Goal: Transaction & Acquisition: Download file/media

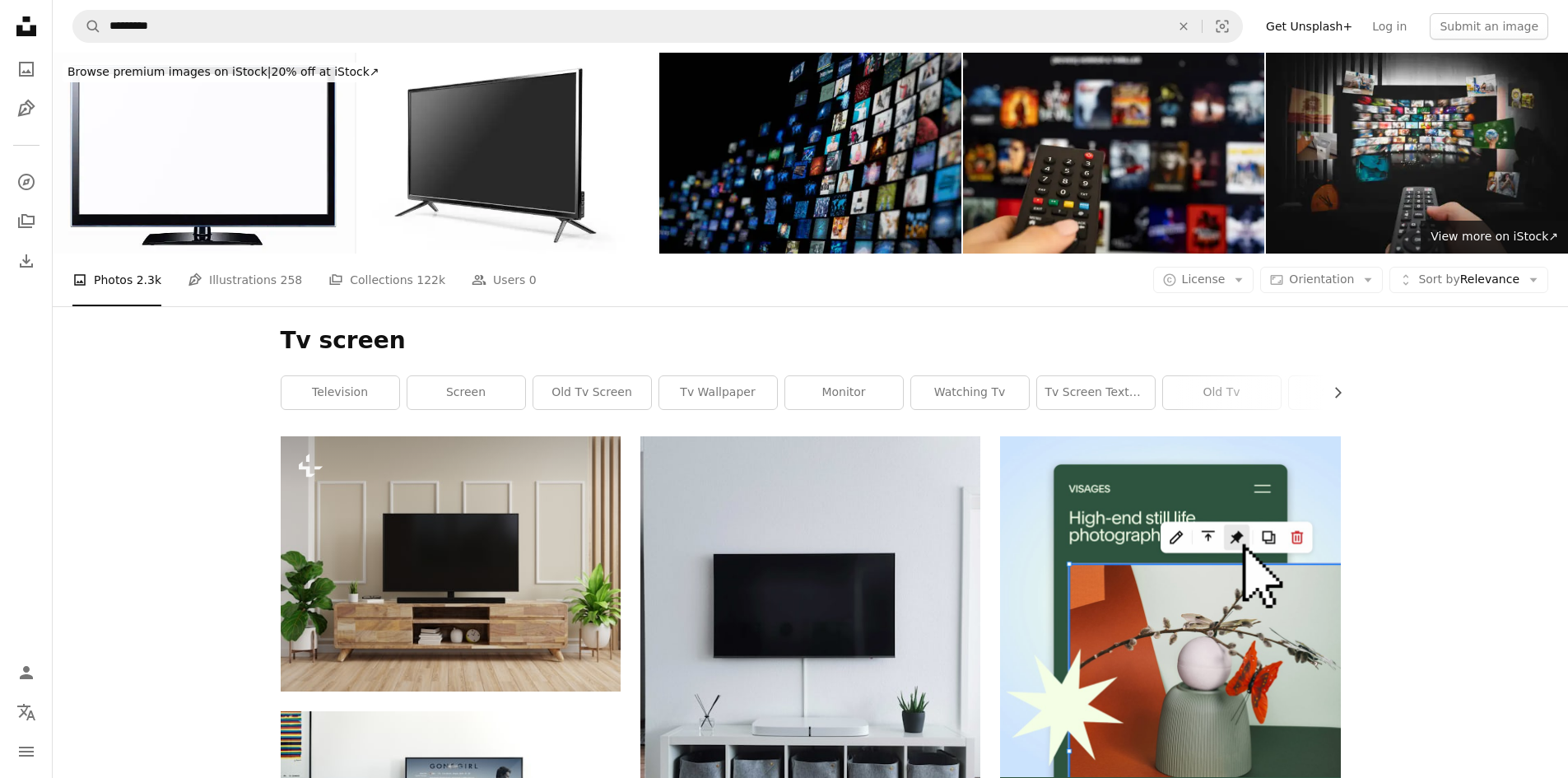
scroll to position [9966, 0]
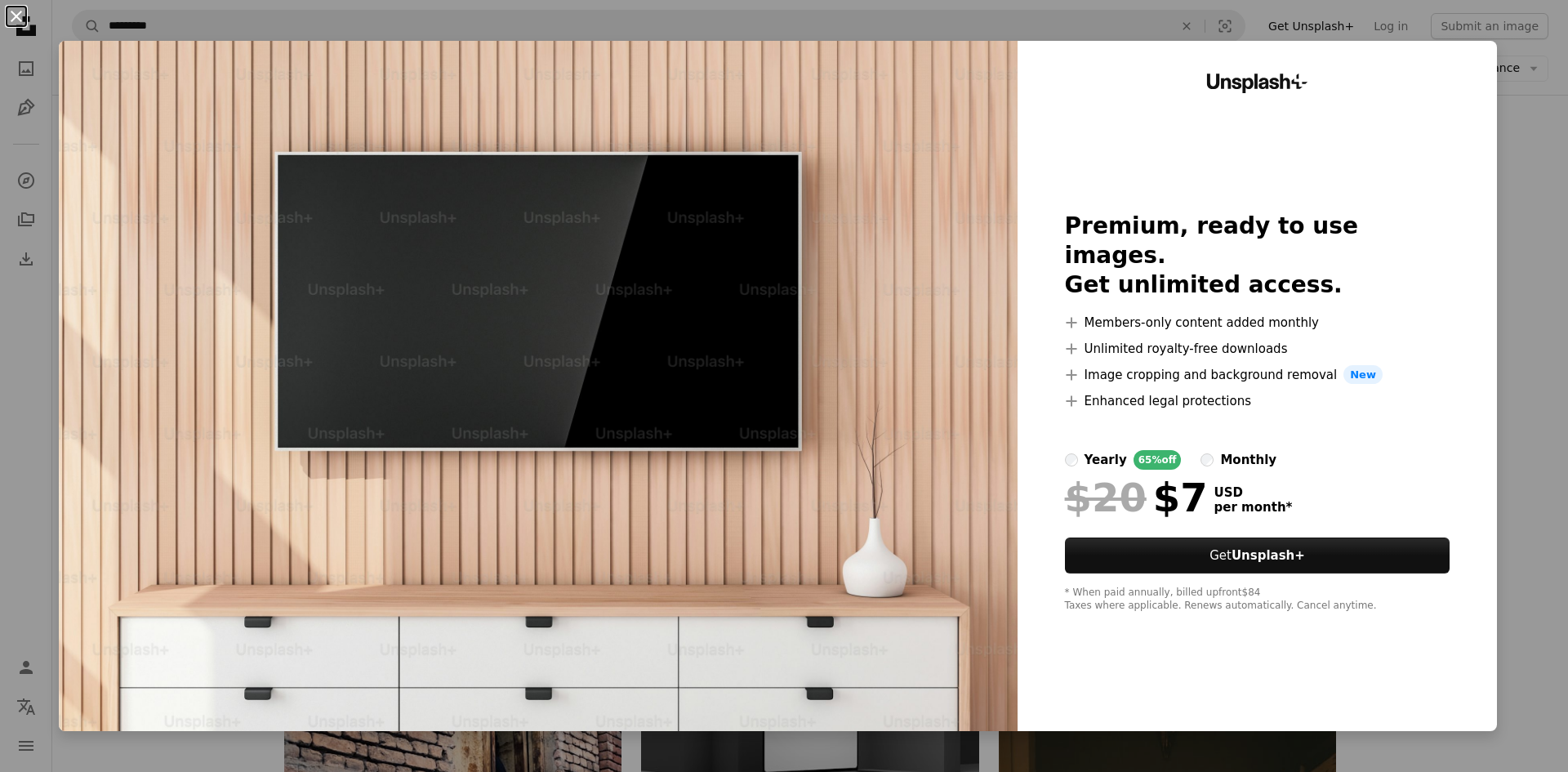
click at [15, 17] on button "An X shape" at bounding box center [17, 17] width 19 height 19
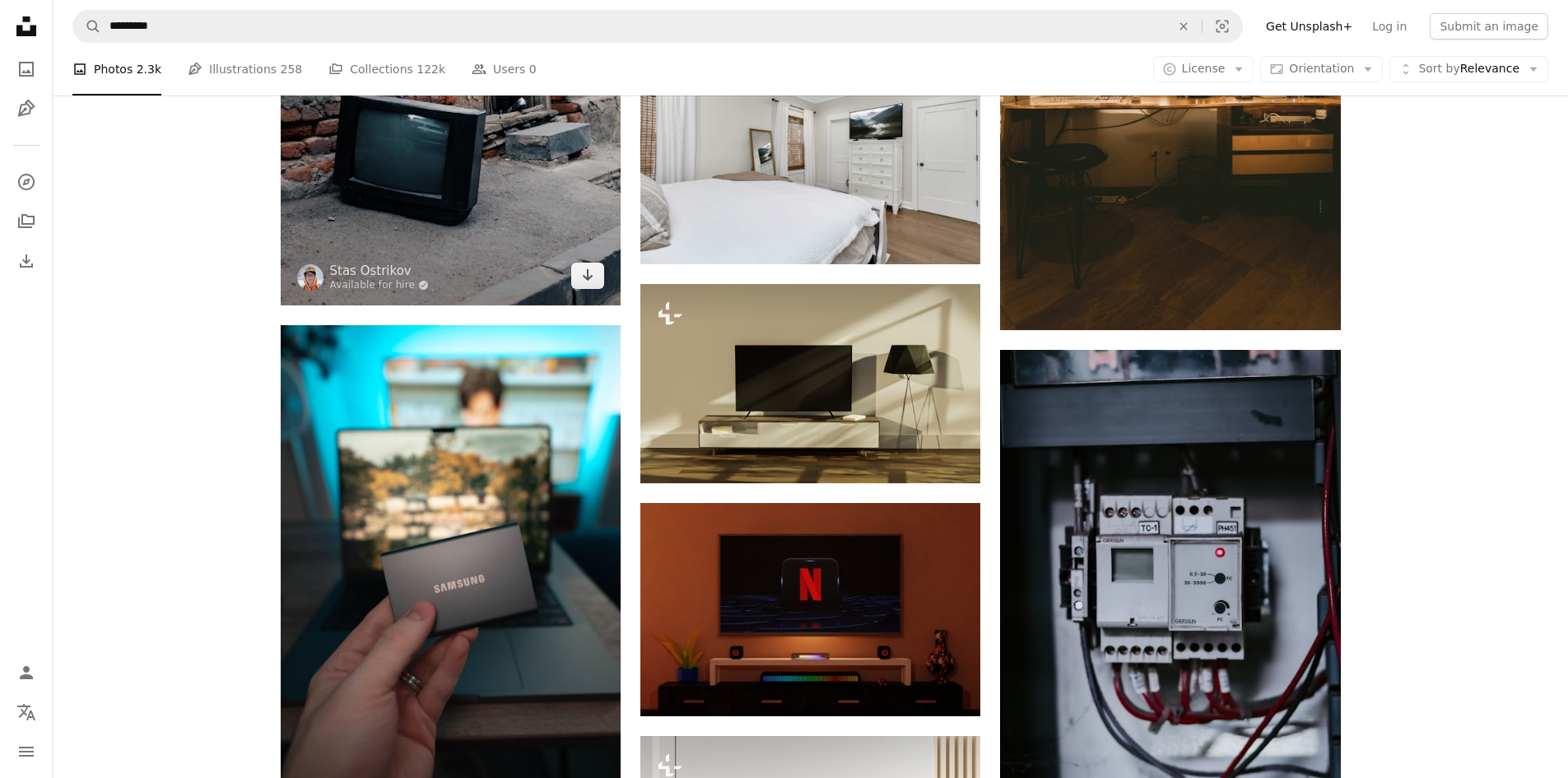
scroll to position [10789, 0]
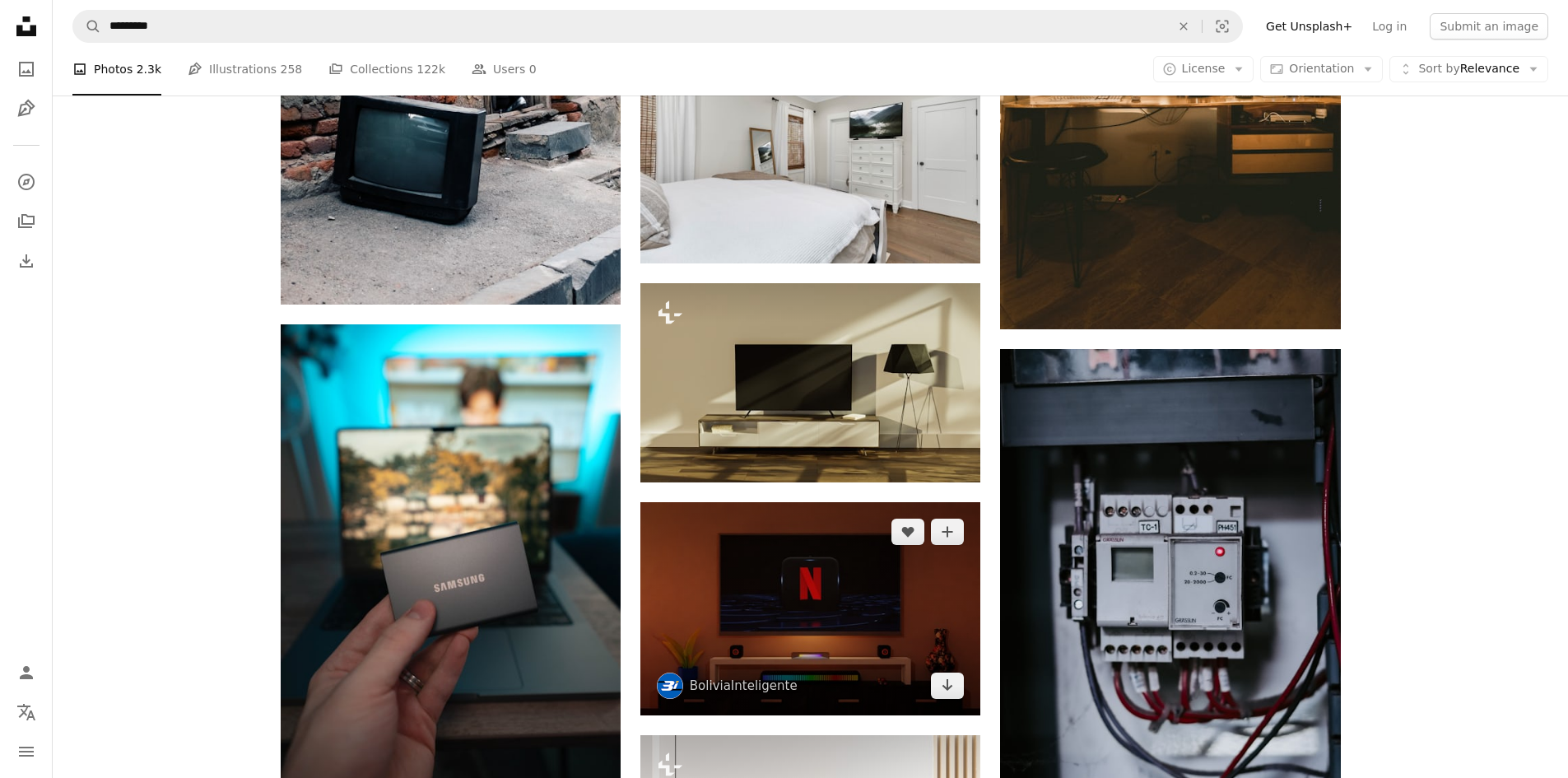
click at [808, 604] on img at bounding box center [809, 609] width 340 height 213
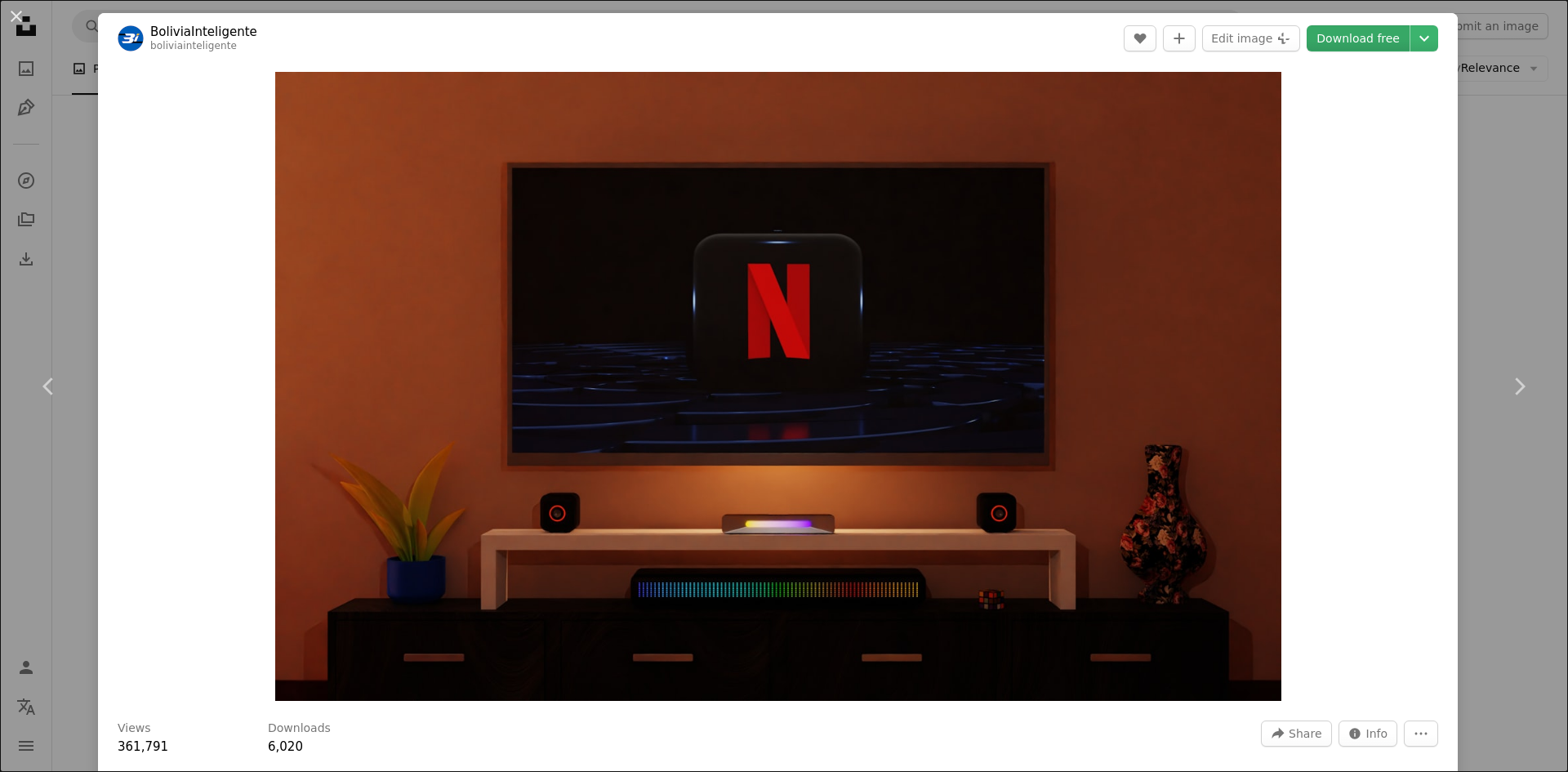
click at [1362, 38] on link "Download free" at bounding box center [1358, 38] width 103 height 26
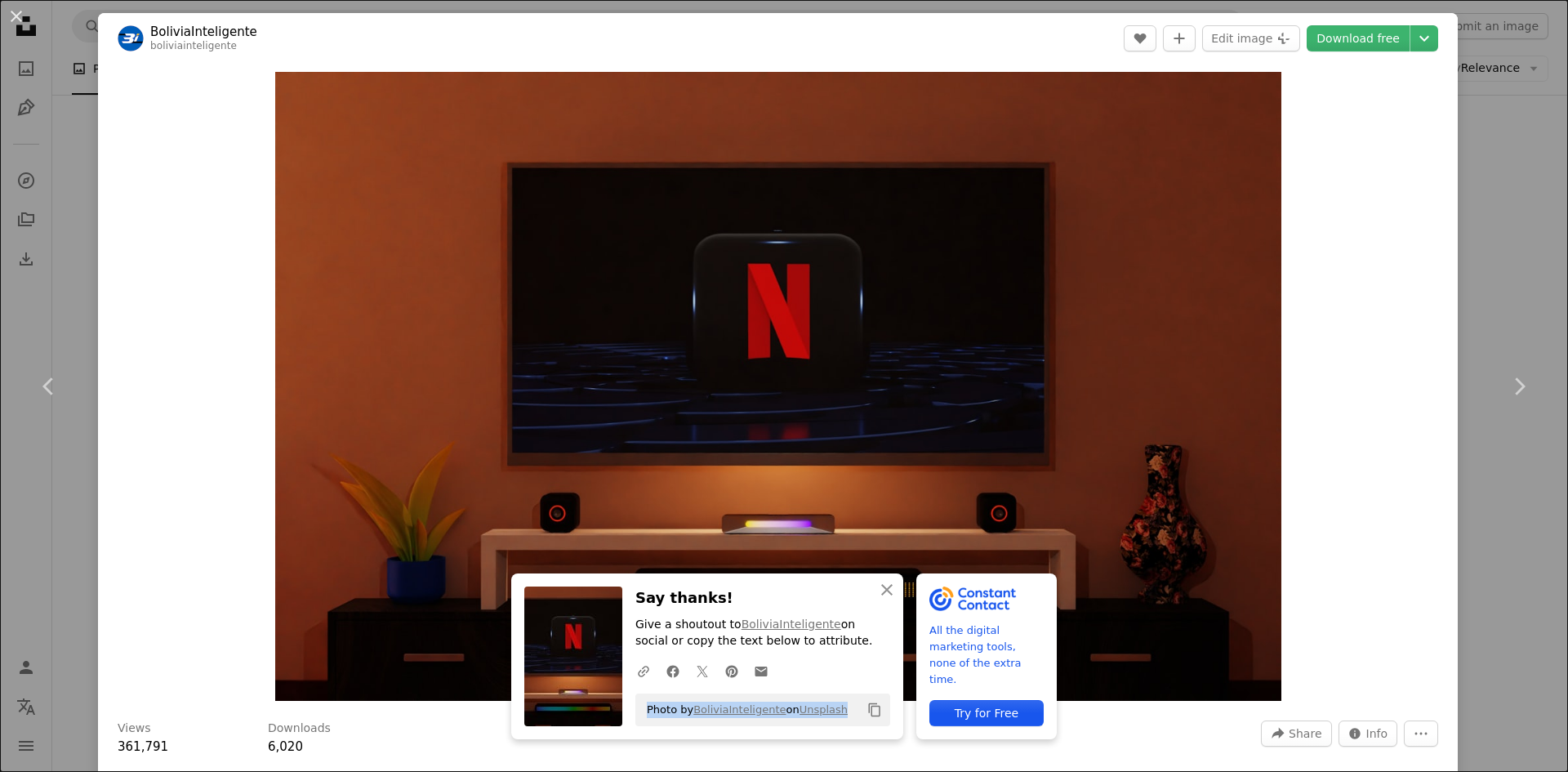
drag, startPoint x: 836, startPoint y: 710, endPoint x: 633, endPoint y: 709, distance: 203.0
click at [635, 709] on div "Photo by BoliviaInteligente on Unsplash Copy content" at bounding box center [762, 710] width 254 height 33
copy span "Photo by BoliviaInteligente on Unsplash"
click at [1372, 40] on link "Download free" at bounding box center [1358, 38] width 103 height 26
click at [13, 12] on button "An X shape" at bounding box center [17, 17] width 19 height 19
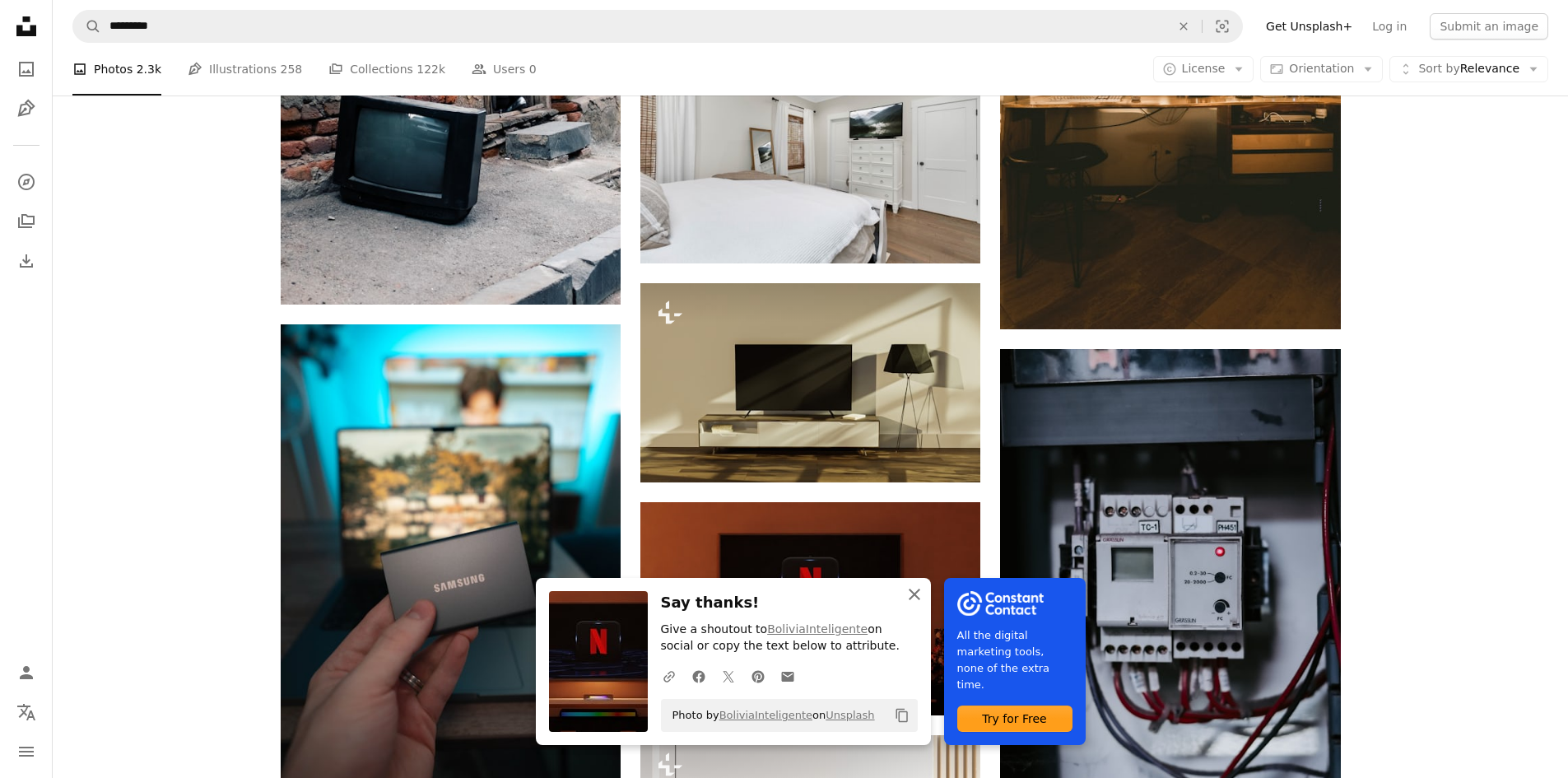
click at [913, 591] on icon "An X shape" at bounding box center [914, 594] width 20 height 20
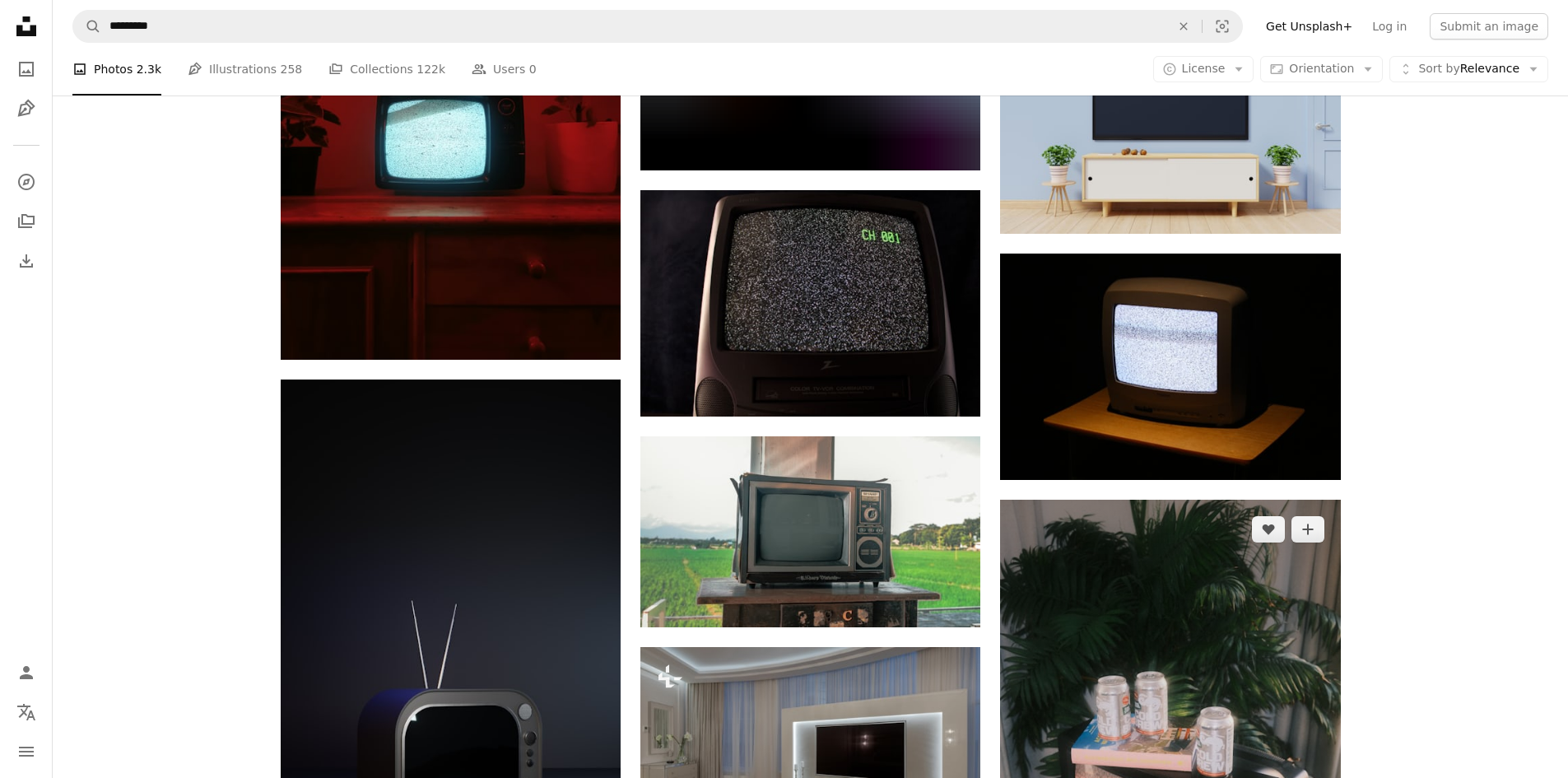
scroll to position [17362, 0]
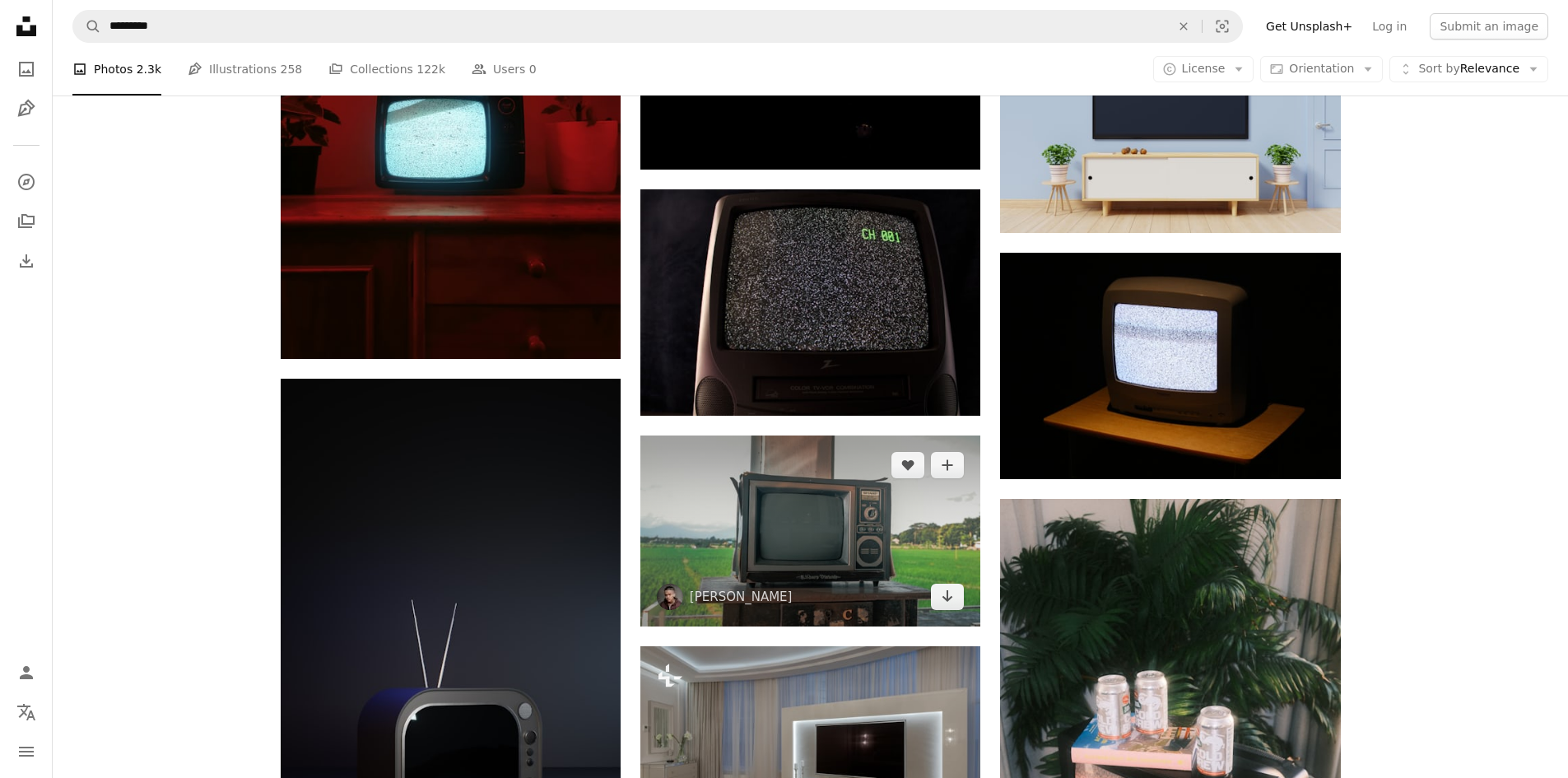
click at [906, 517] on img at bounding box center [809, 530] width 340 height 191
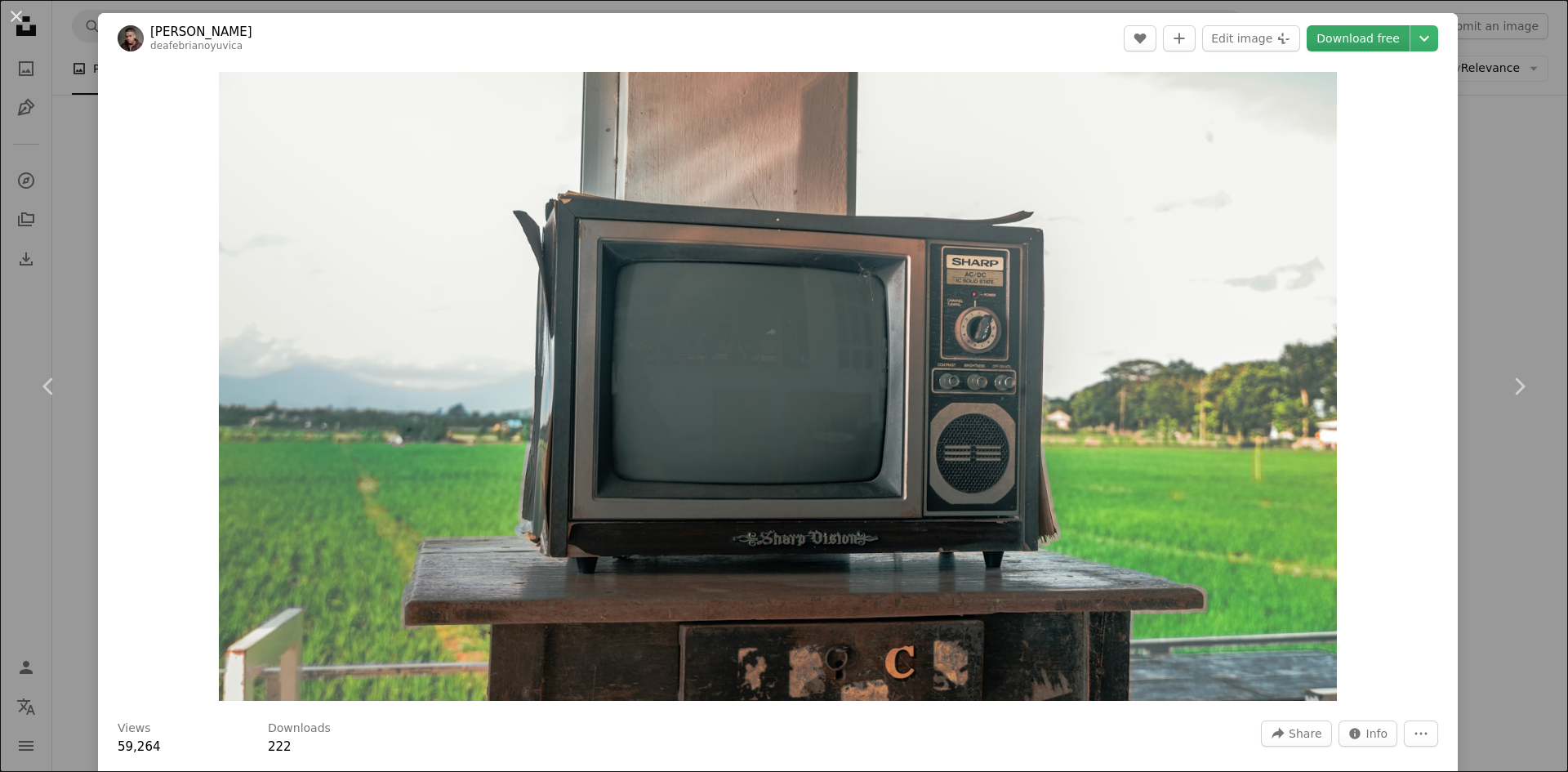
click at [1364, 43] on link "Download free" at bounding box center [1358, 38] width 103 height 26
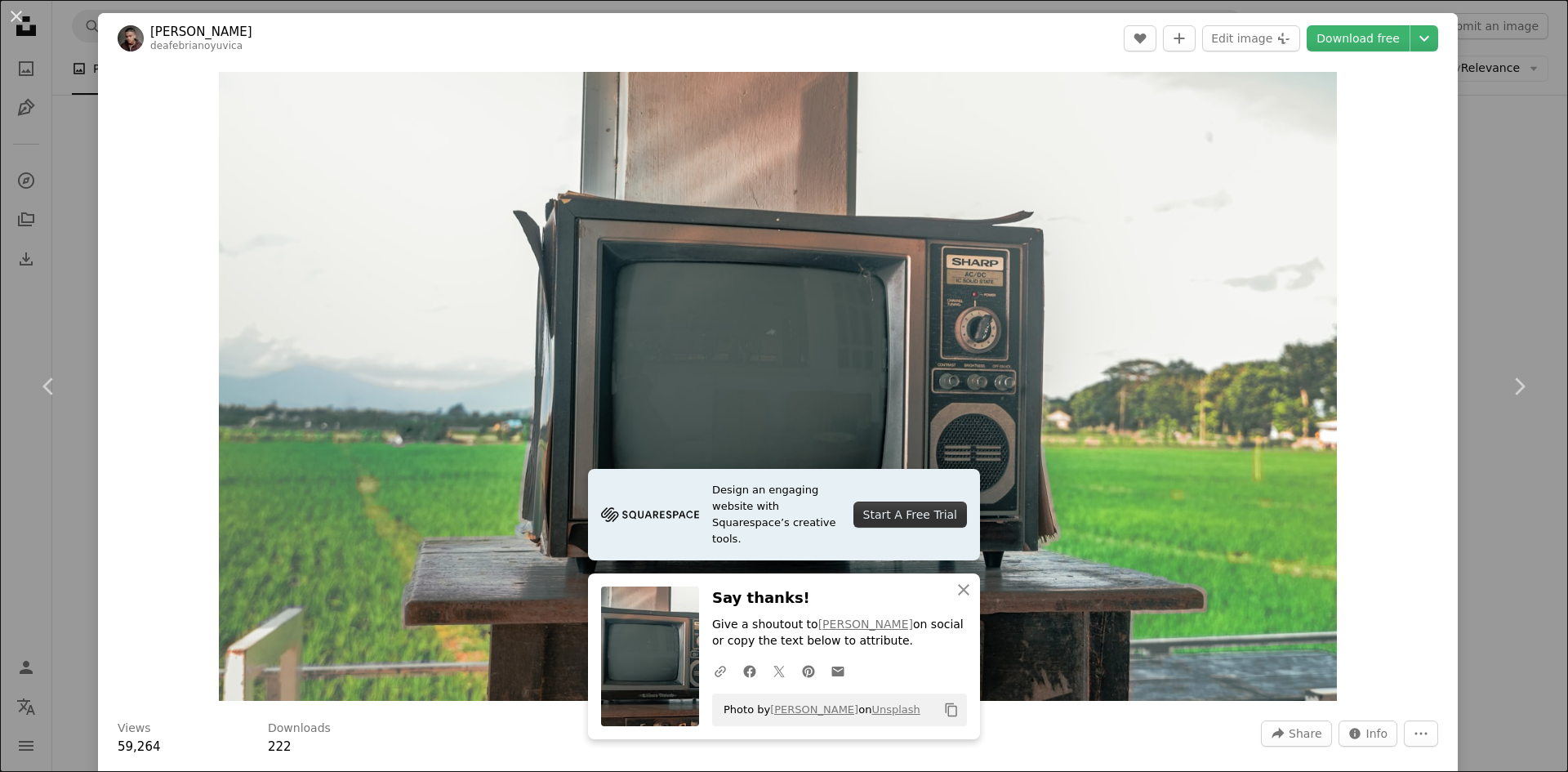
click at [14, 12] on button "An X shape" at bounding box center [17, 17] width 19 height 19
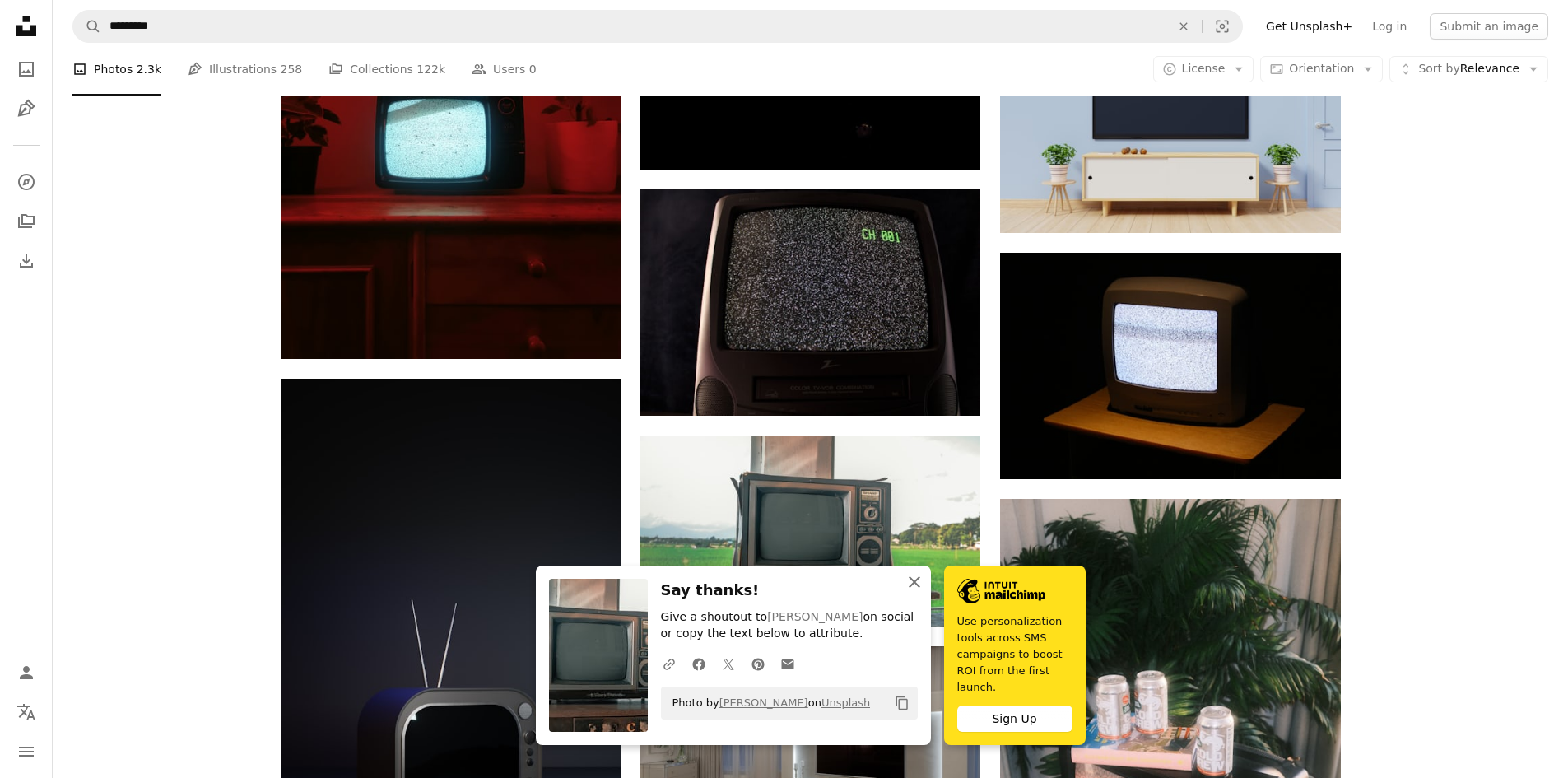
click at [916, 592] on icon "An X shape" at bounding box center [914, 582] width 20 height 20
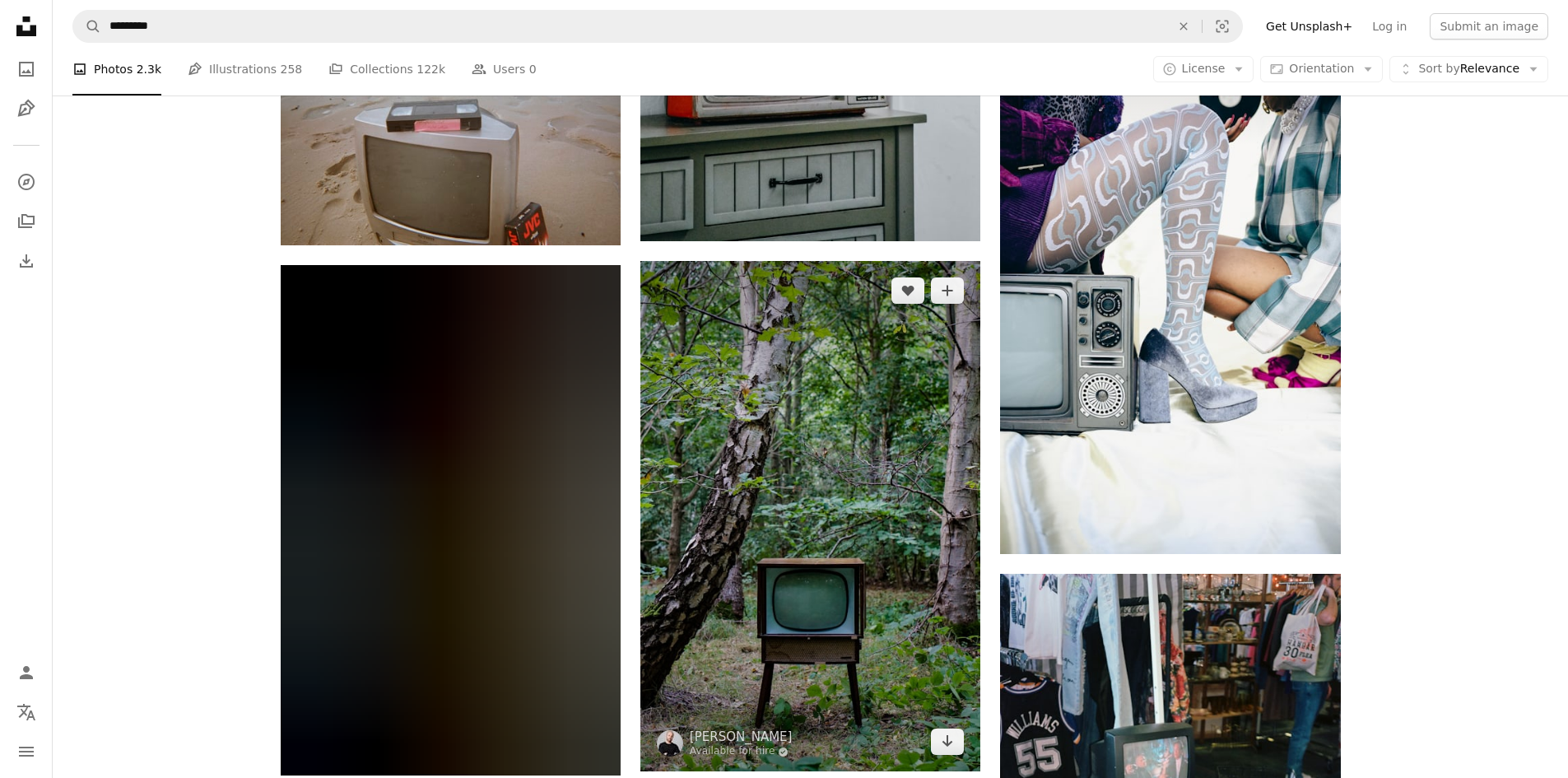
scroll to position [18348, 0]
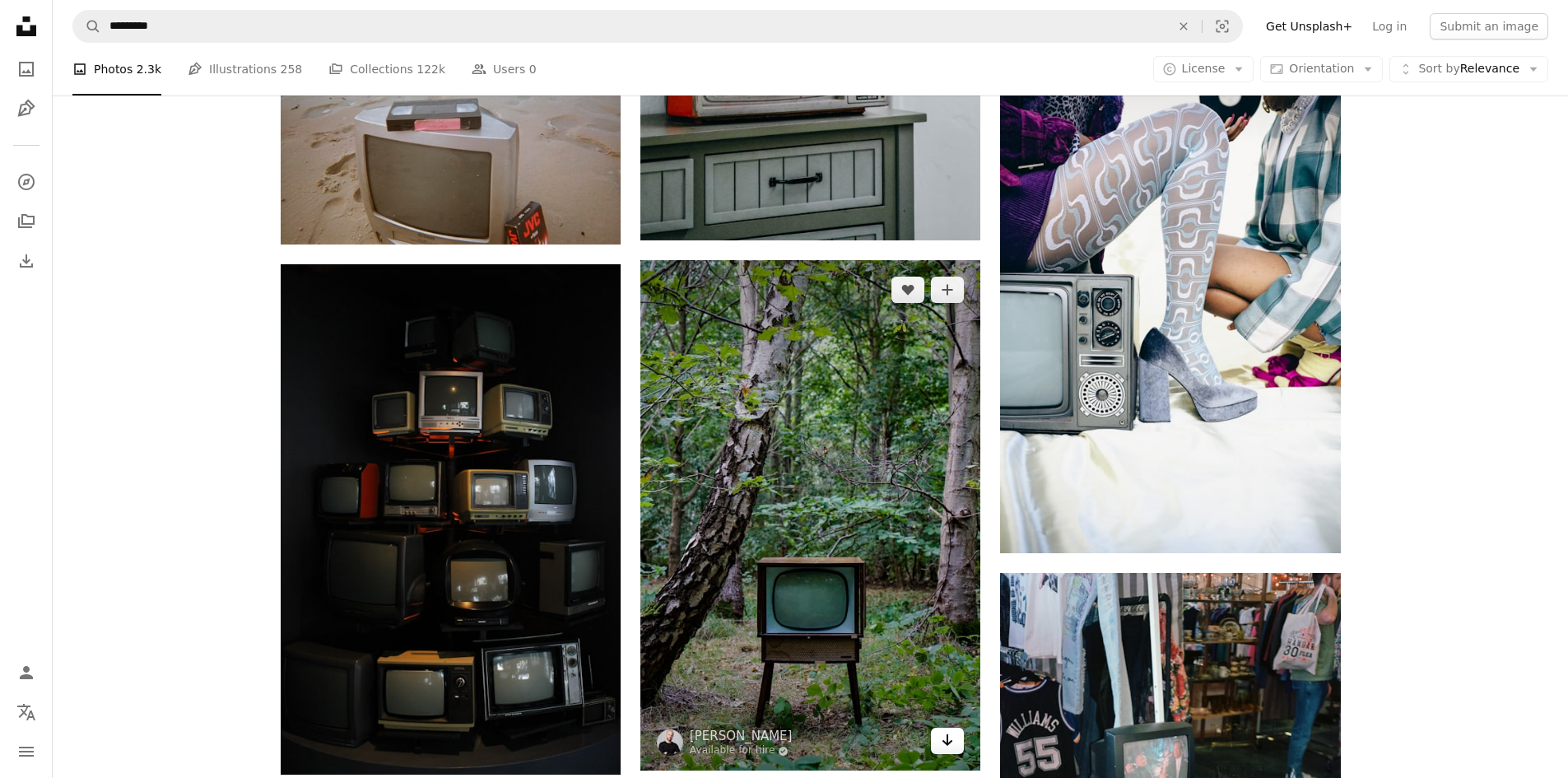
click at [949, 734] on icon "Arrow pointing down" at bounding box center [946, 740] width 13 height 20
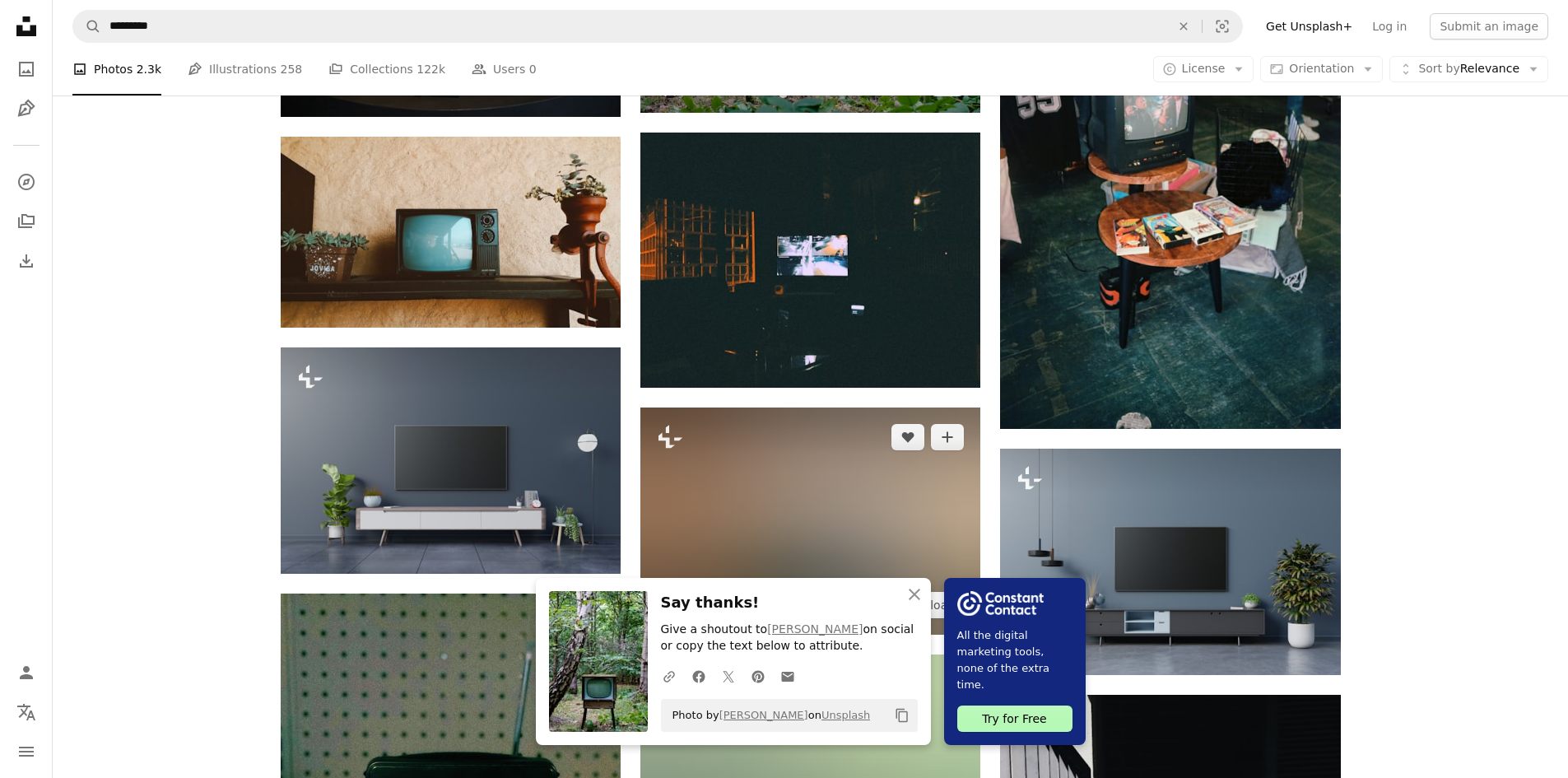
scroll to position [19007, 0]
